Goal: Find specific page/section: Find specific page/section

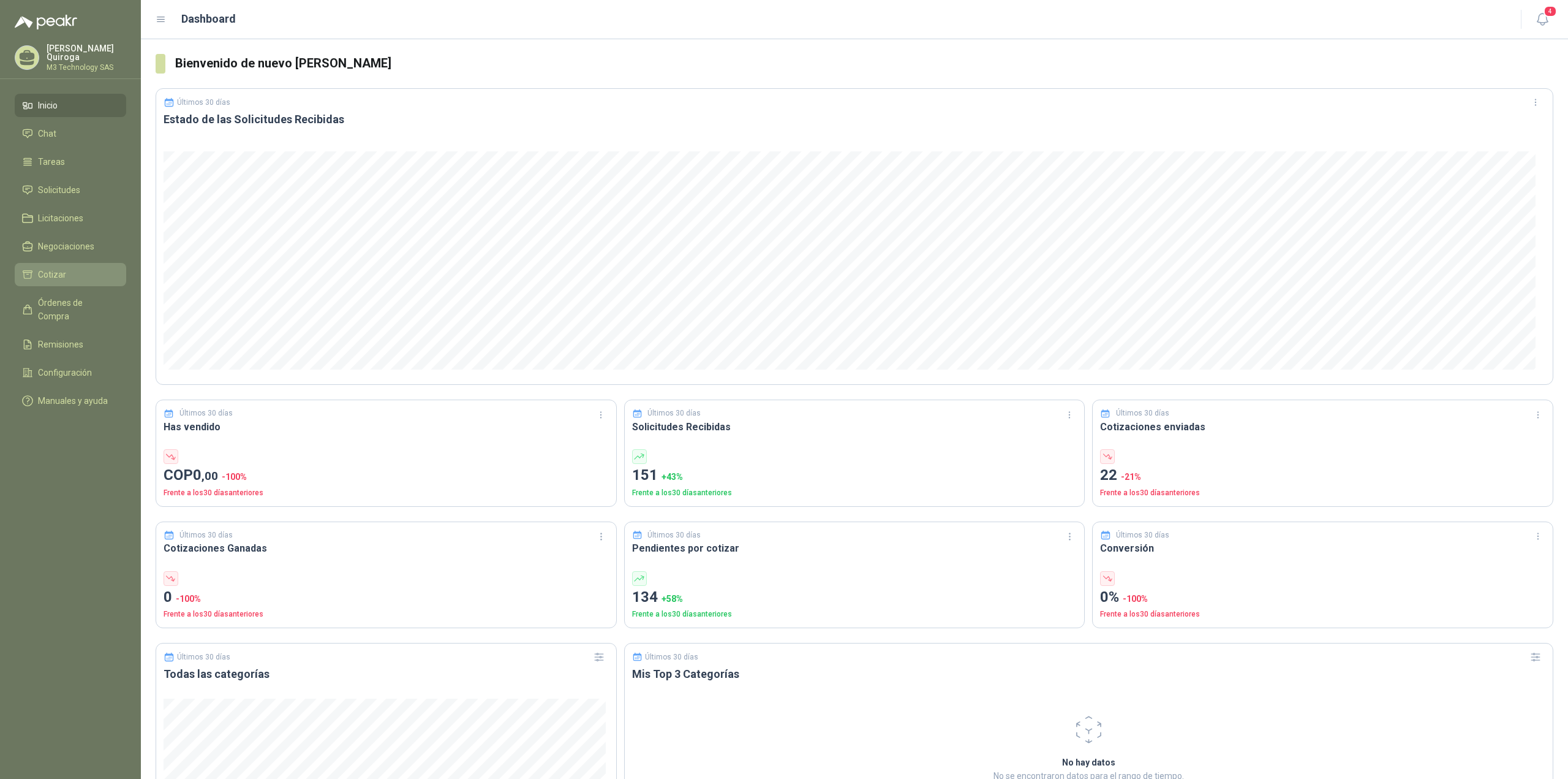
click at [45, 273] on span "Cotizar" at bounding box center [52, 275] width 28 height 13
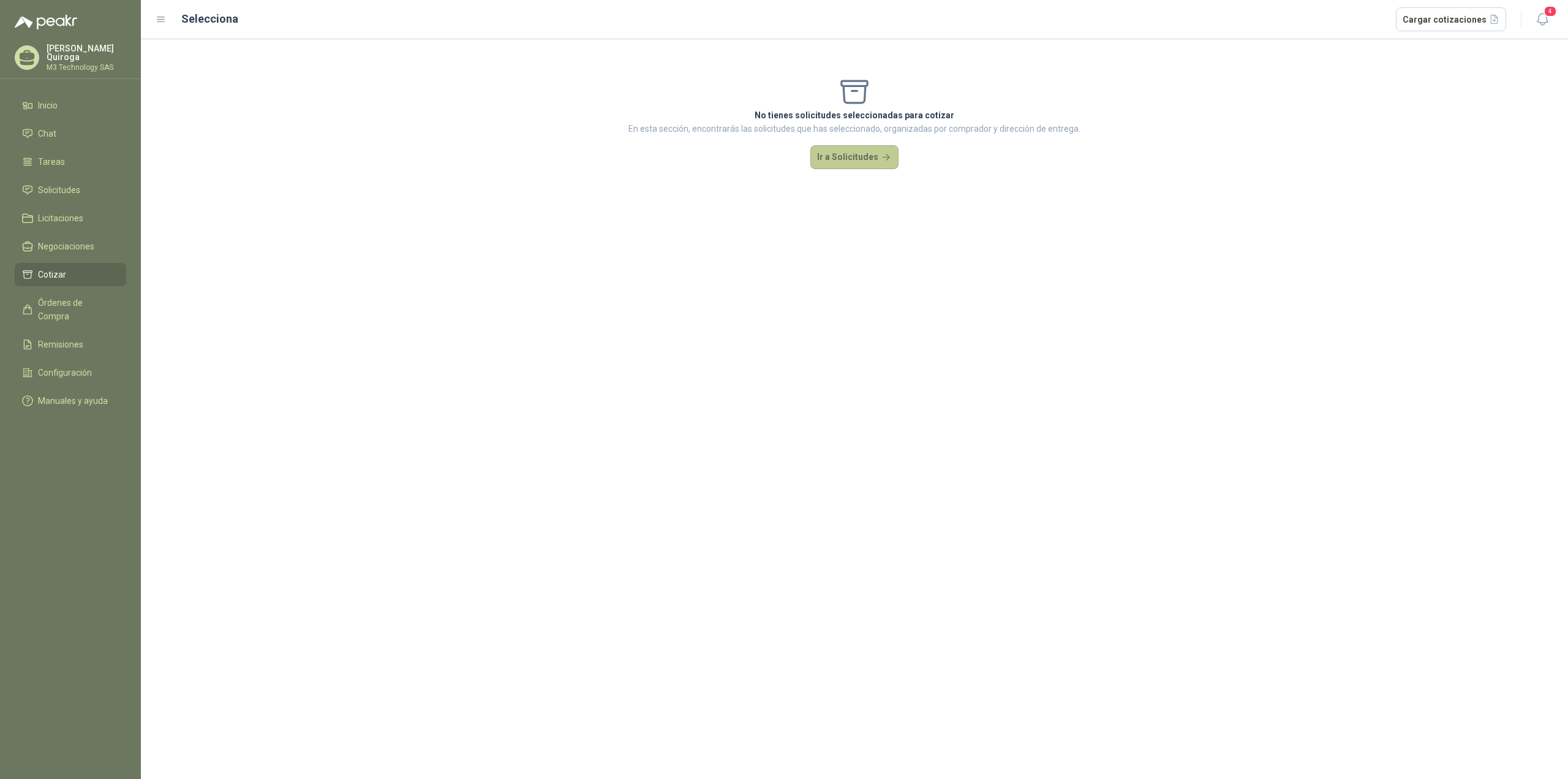
click at [839, 160] on button "Ir a Solicitudes" at bounding box center [855, 158] width 88 height 25
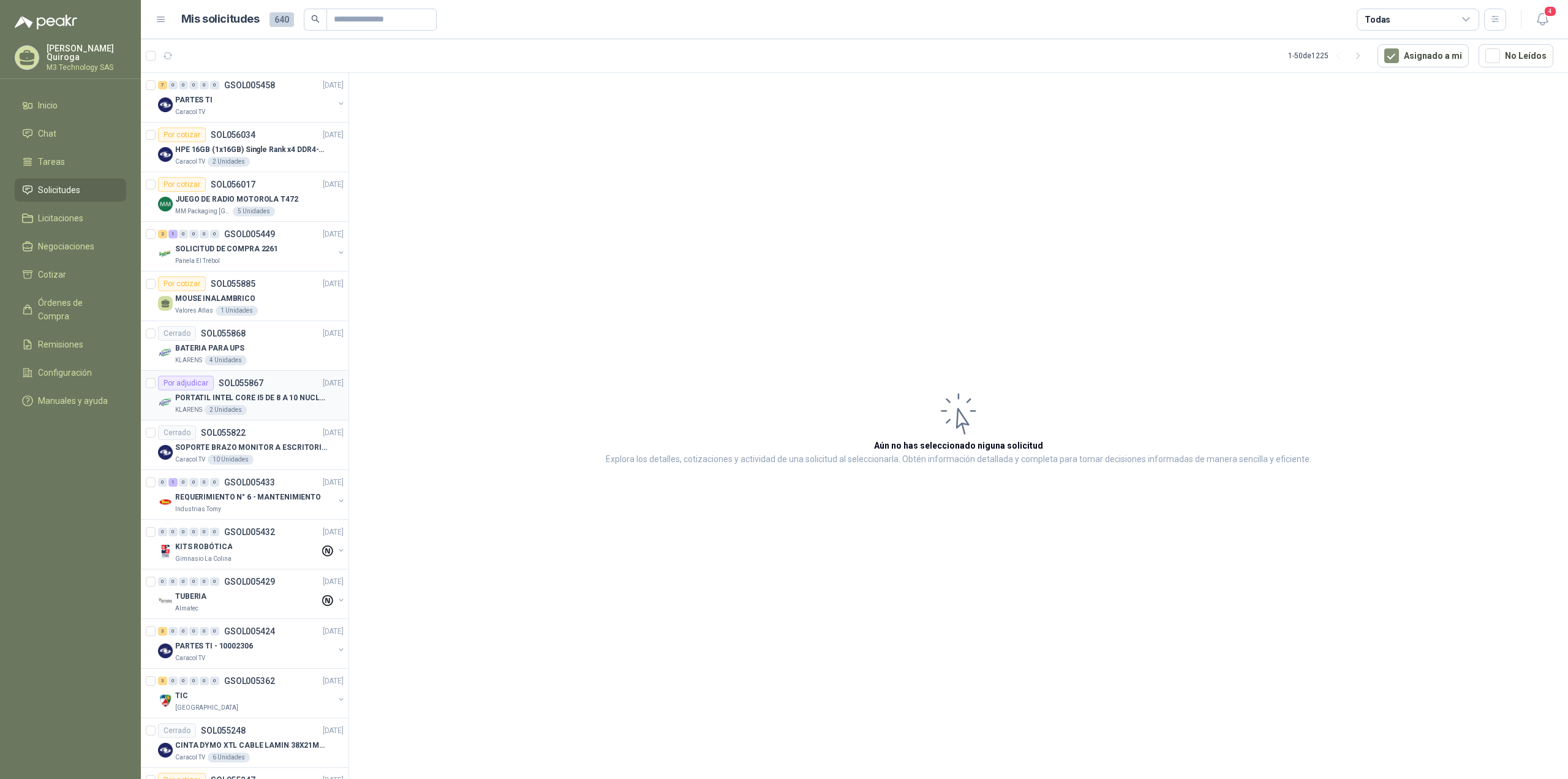
click at [253, 397] on p "PORTATIL INTEL CORE I5 DE 8 A 10 NUCLEOS" at bounding box center [251, 398] width 153 height 12
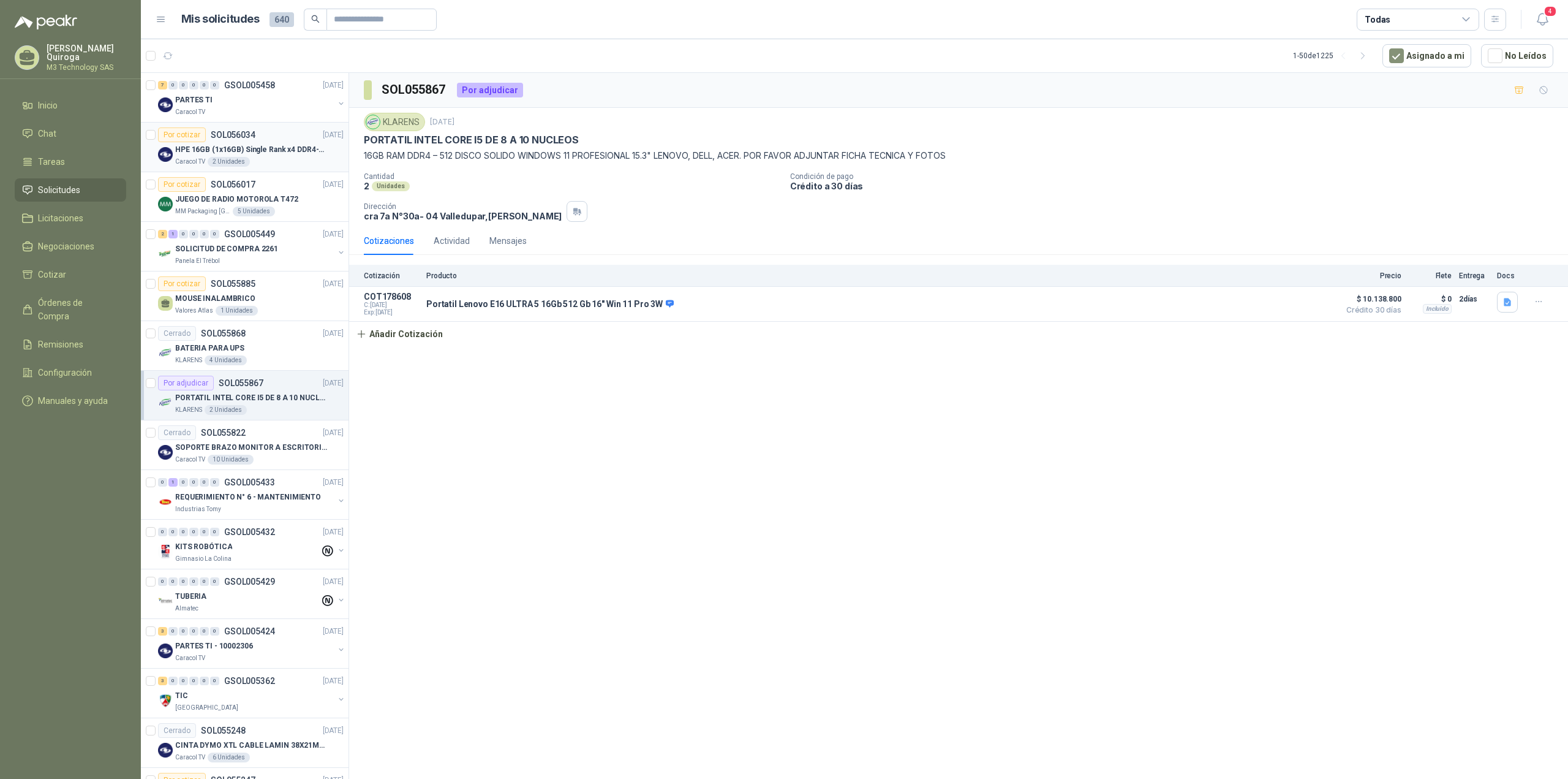
click at [241, 134] on p "SOL056034" at bounding box center [232, 134] width 45 height 9
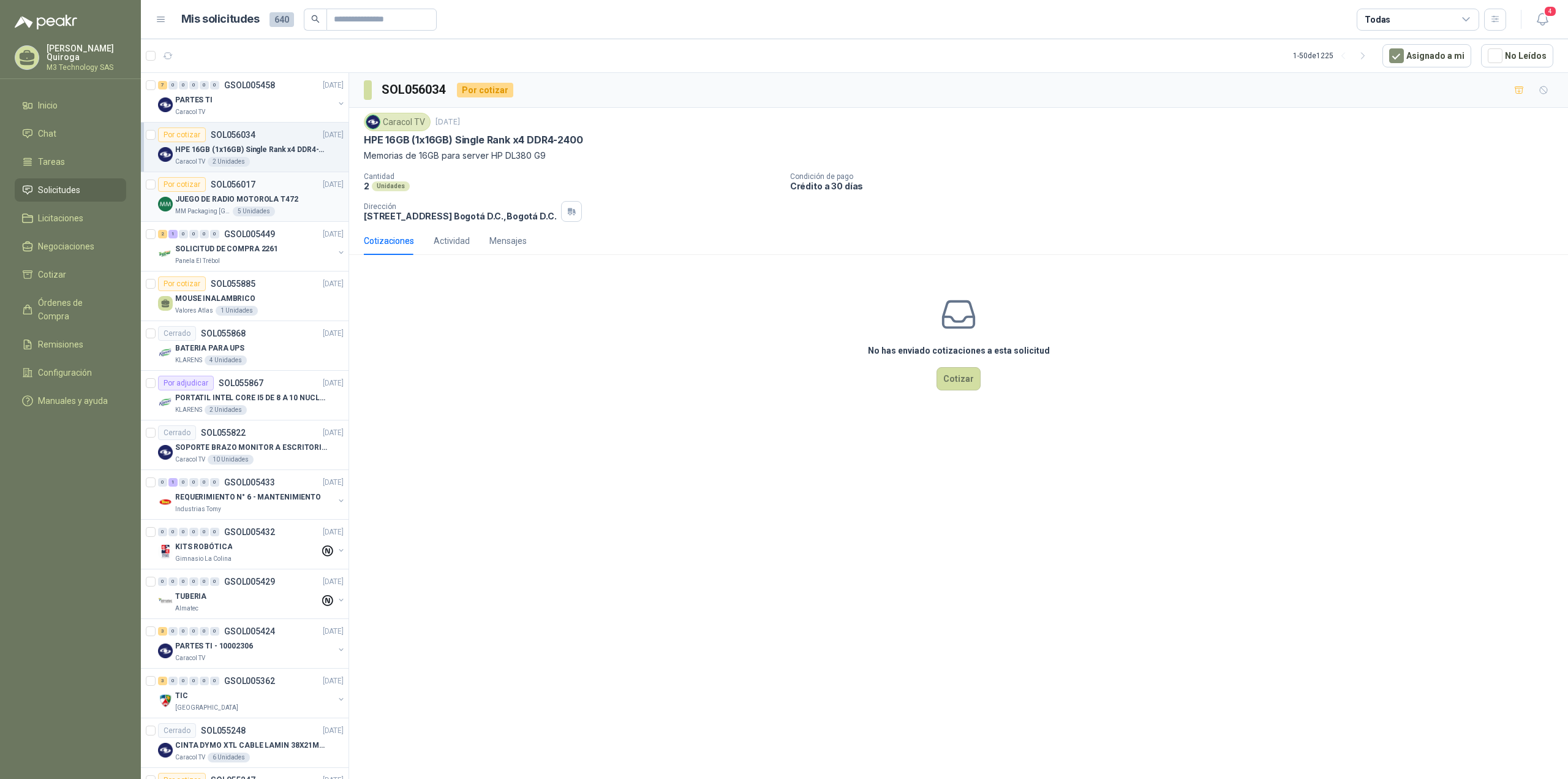
click at [235, 197] on p "JUEGO DE RADIO MOTOROLA T472" at bounding box center [236, 200] width 123 height 12
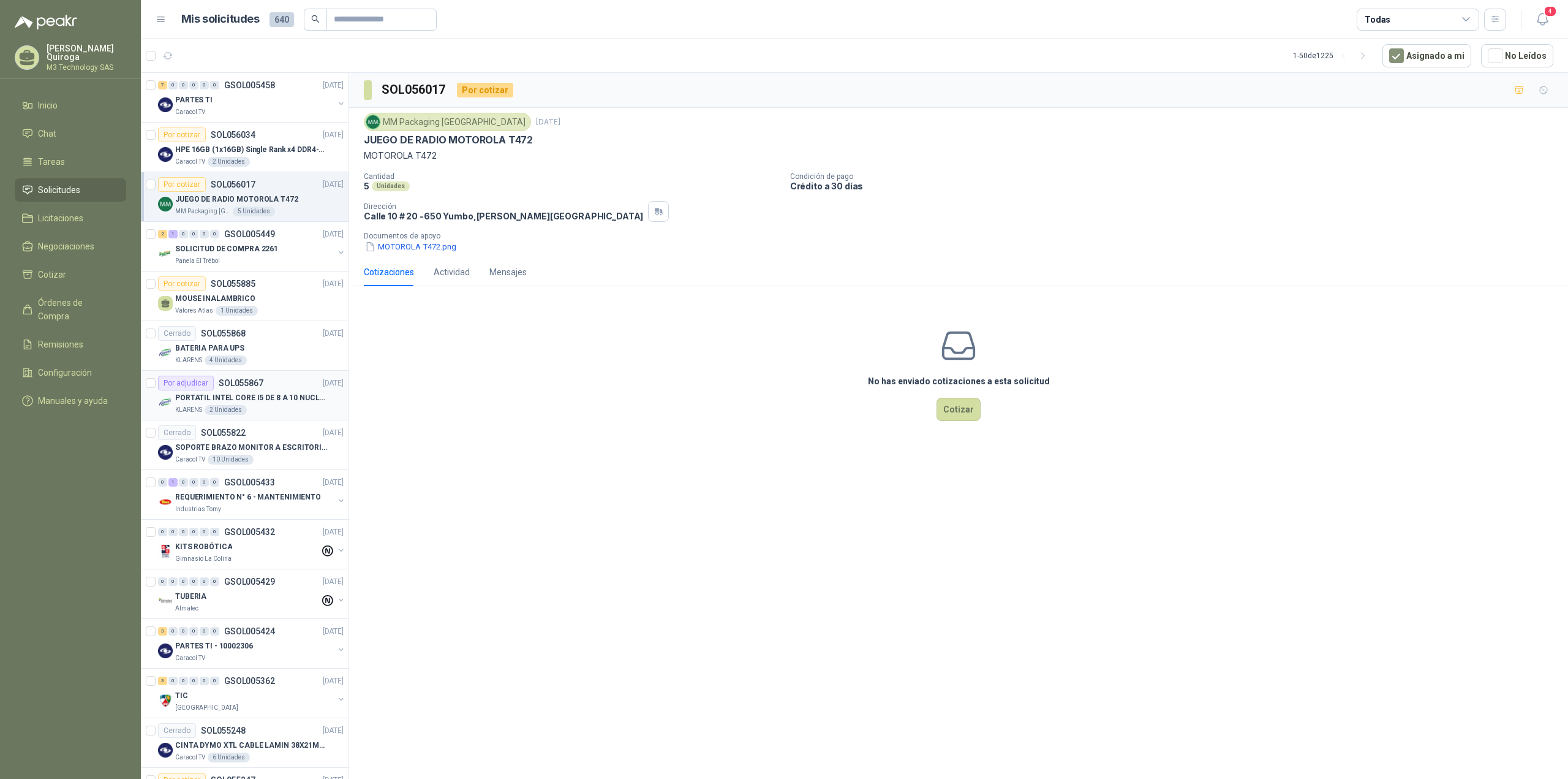
click at [234, 392] on p "PORTATIL INTEL CORE I5 DE 8 A 10 NUCLEOS" at bounding box center [251, 398] width 153 height 12
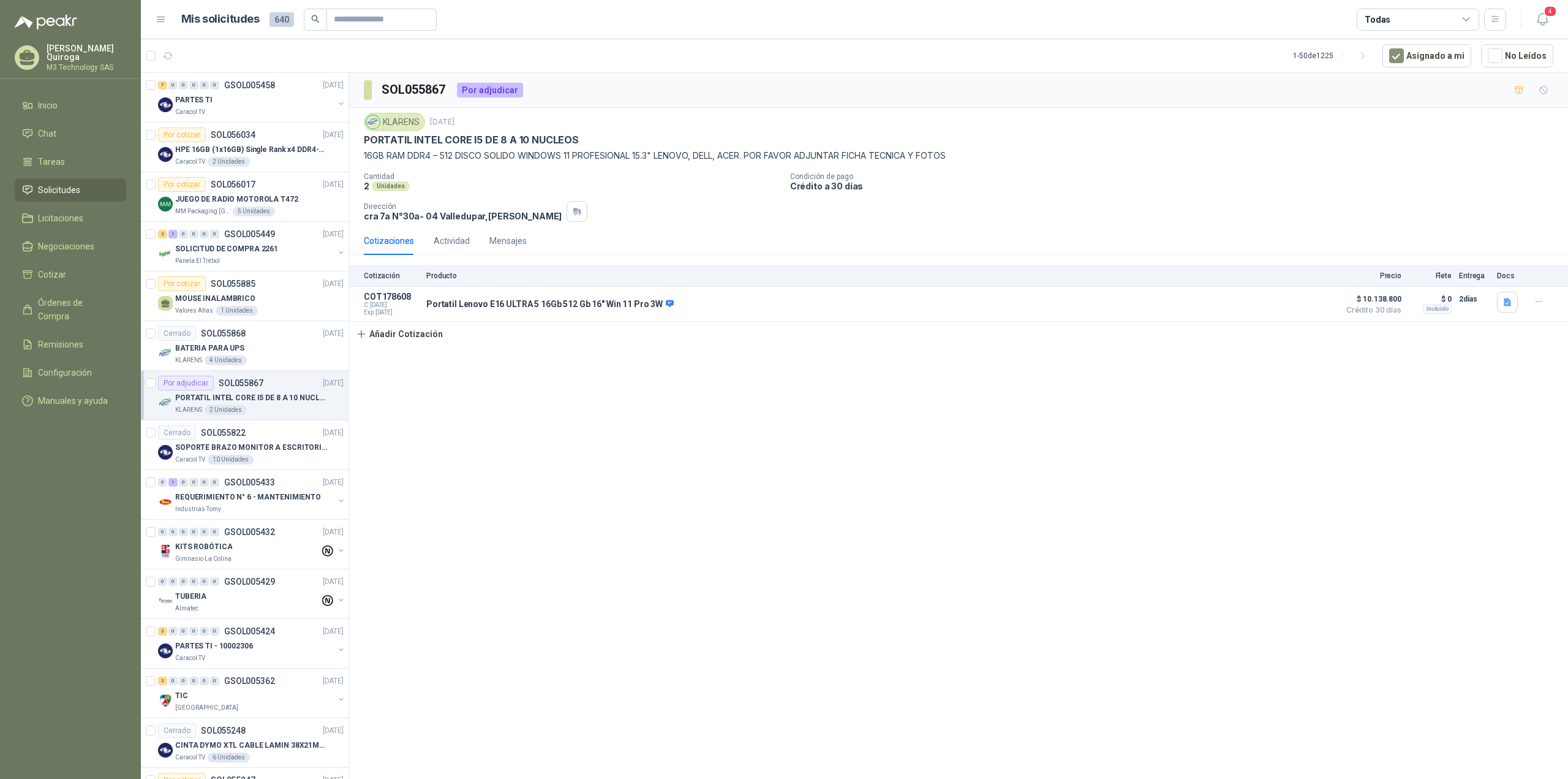
click at [265, 407] on div "KLARENS 2 Unidades" at bounding box center [258, 410] width 168 height 10
click at [164, 84] on div "7" at bounding box center [163, 85] width 10 height 9
